Goal: Find contact information: Obtain details needed to contact an individual or organization

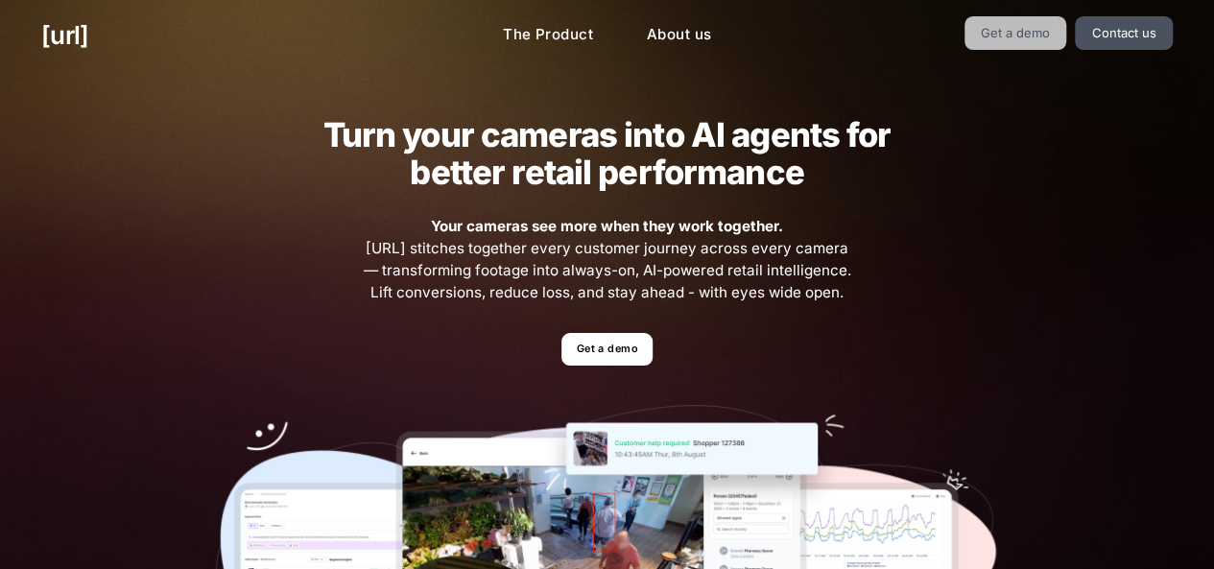
click at [1050, 35] on link "Get a demo" at bounding box center [1015, 33] width 103 height 34
click at [599, 361] on link "Get a demo" at bounding box center [606, 350] width 91 height 34
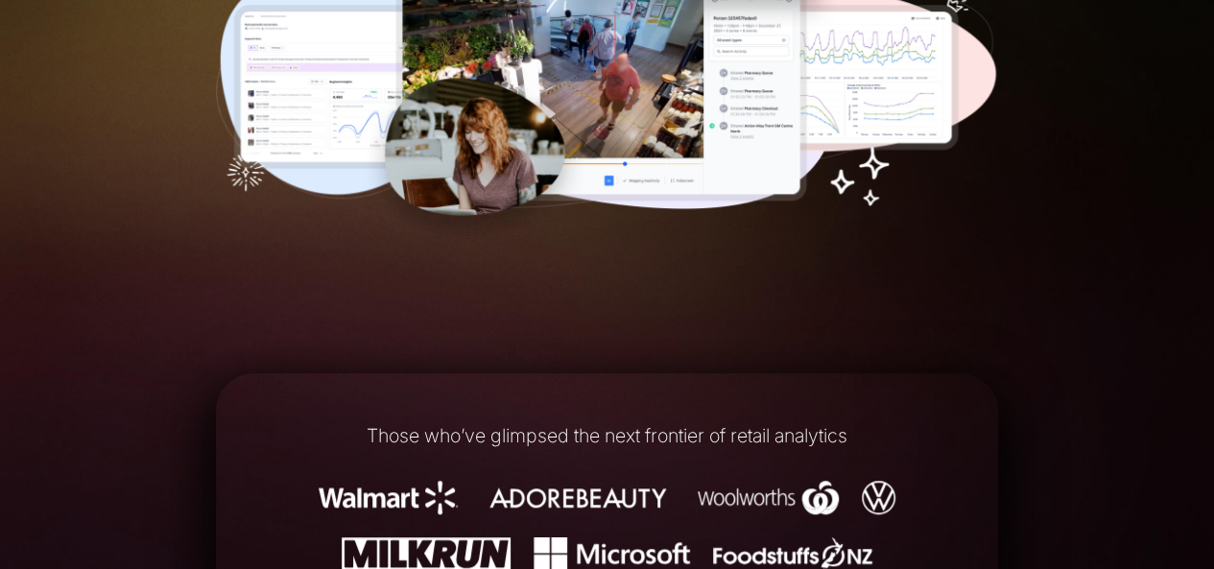
scroll to position [192, 0]
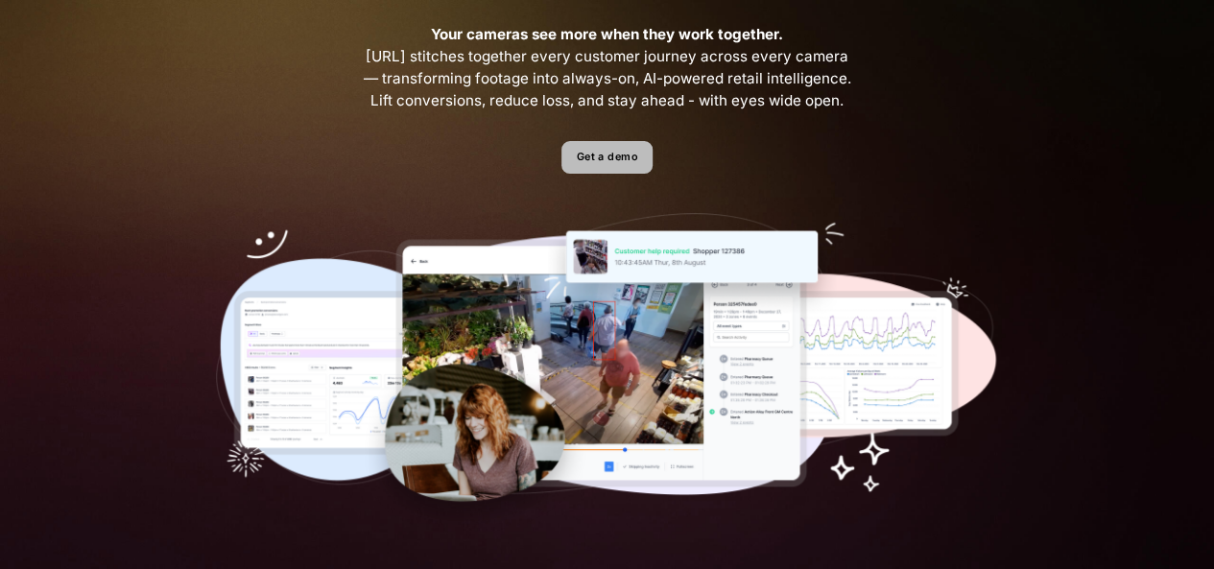
click at [584, 158] on link "Get a demo" at bounding box center [606, 158] width 91 height 34
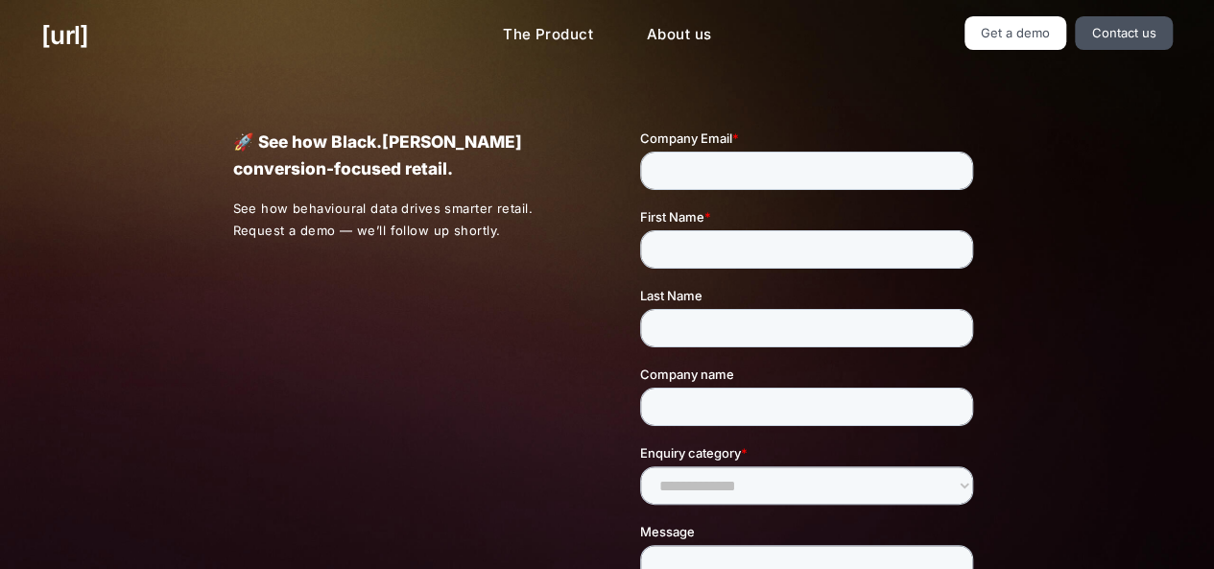
drag, startPoint x: 1075, startPoint y: 142, endPoint x: 1027, endPoint y: 68, distance: 88.1
click at [1075, 141] on div "🚀 See how Black.[PERSON_NAME] conversion-focused retail. See how behavioural da…" at bounding box center [607, 449] width 1214 height 756
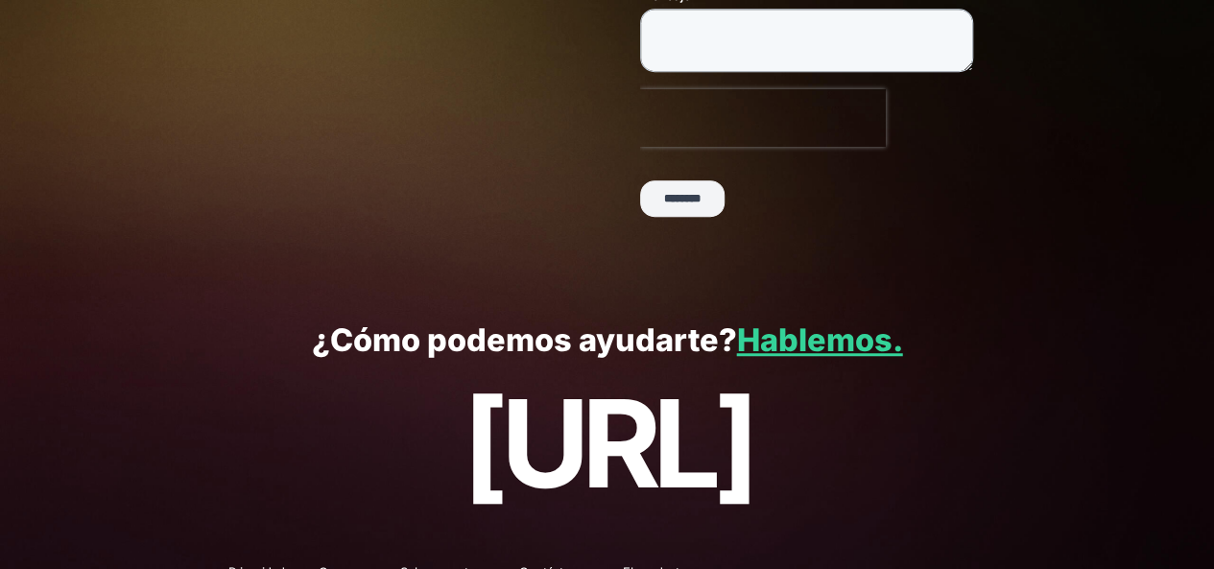
scroll to position [572, 0]
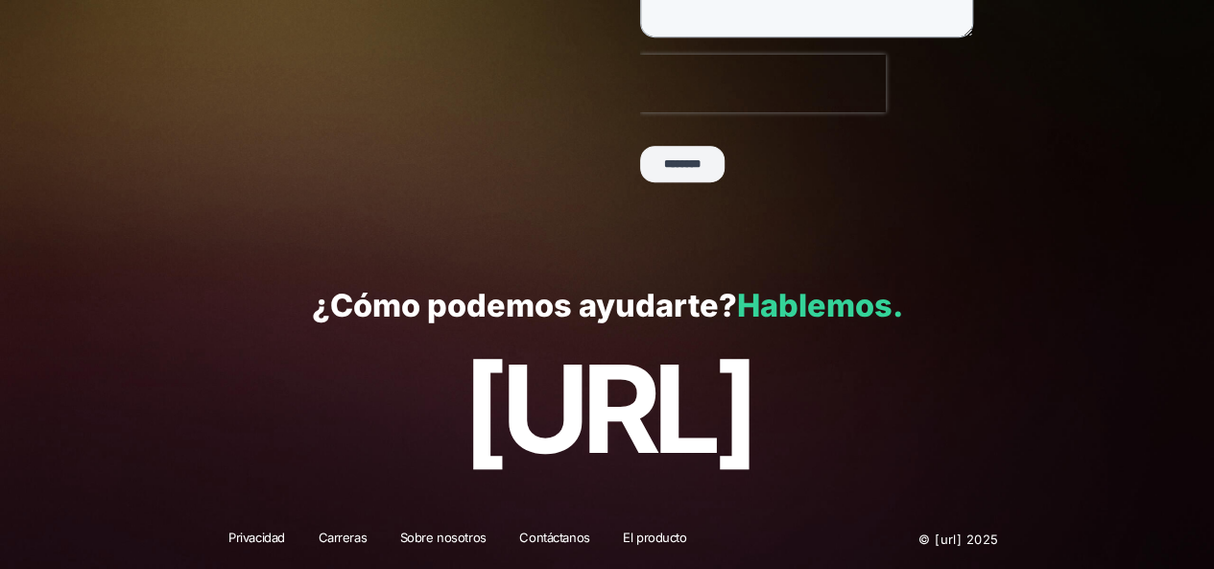
click at [810, 300] on font "Hablemos." at bounding box center [819, 305] width 166 height 37
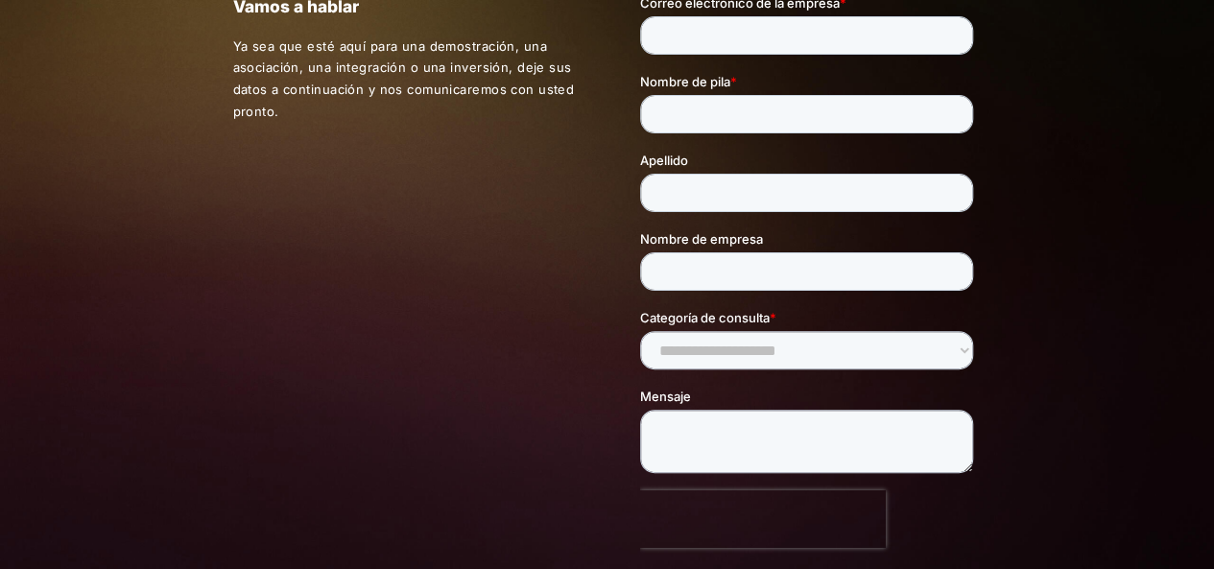
scroll to position [96, 0]
